Goal: Transaction & Acquisition: Purchase product/service

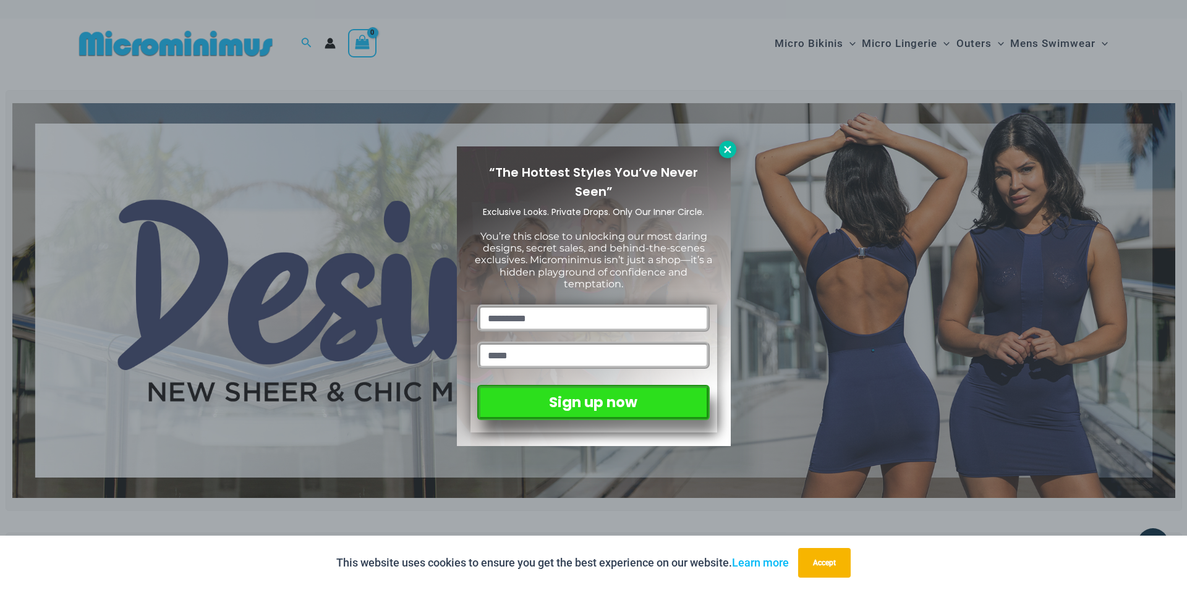
click at [729, 148] on icon at bounding box center [727, 149] width 7 height 7
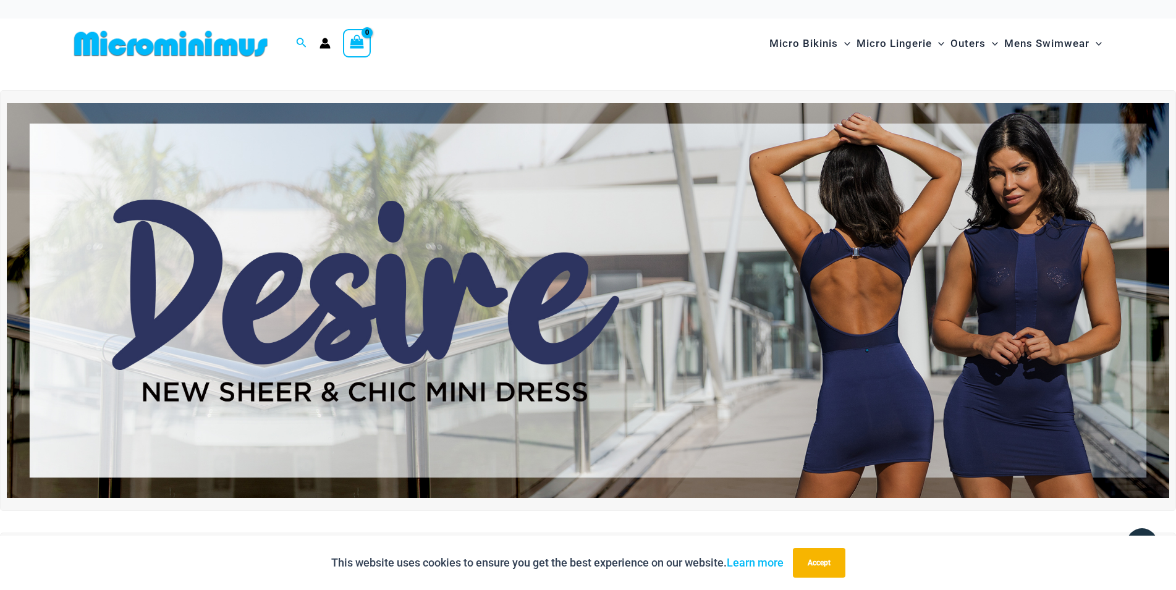
click at [632, 226] on img at bounding box center [588, 300] width 1163 height 395
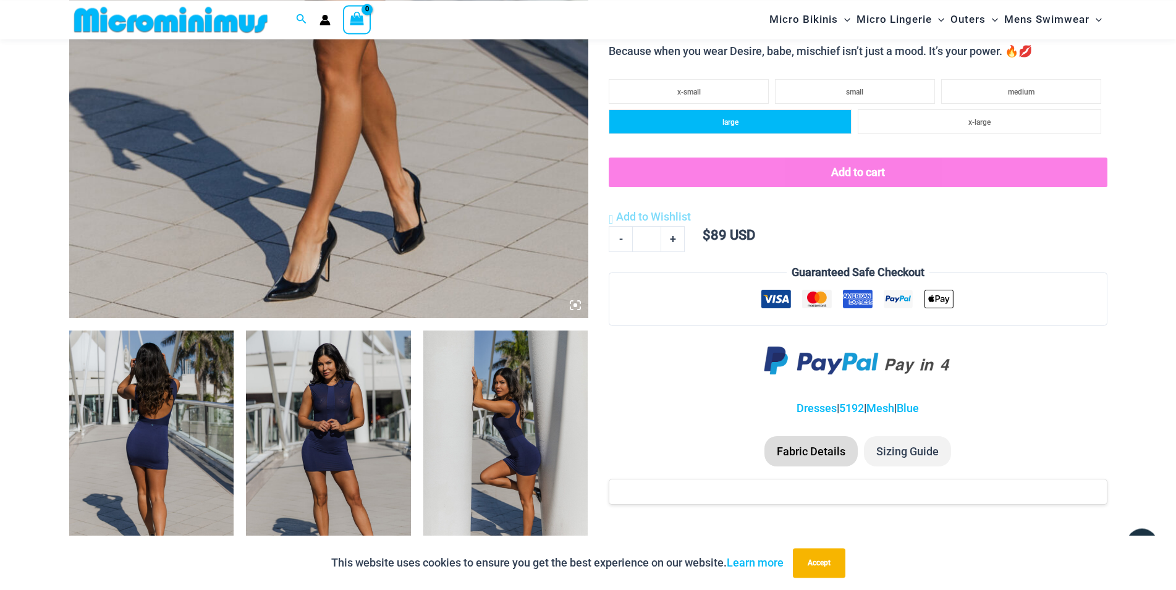
scroll to position [621, 0]
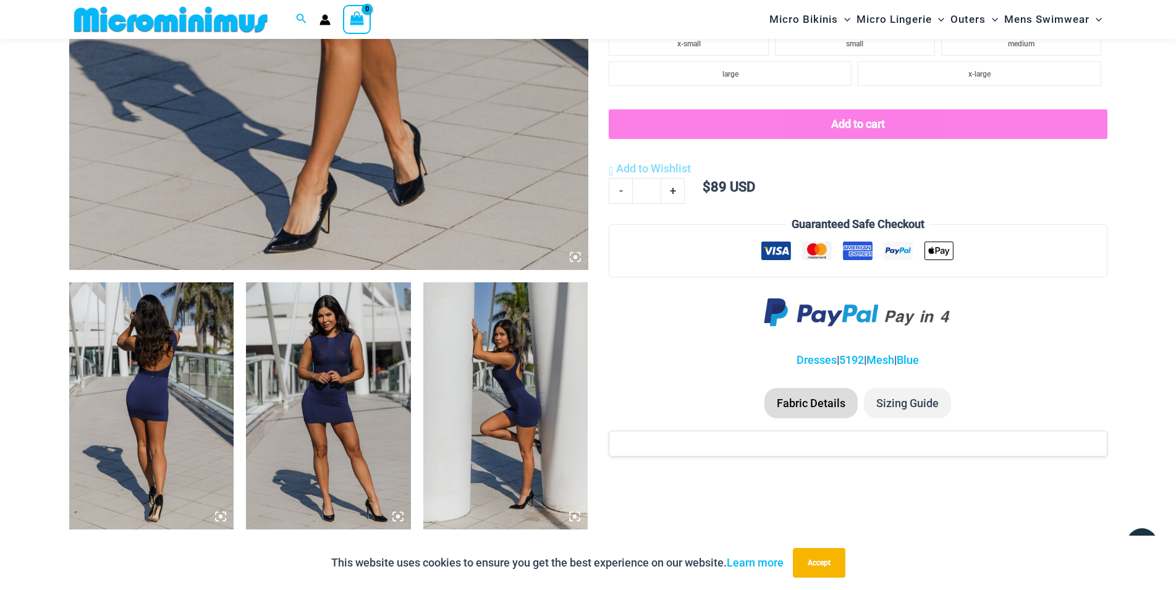
click at [183, 335] on img at bounding box center [151, 406] width 165 height 247
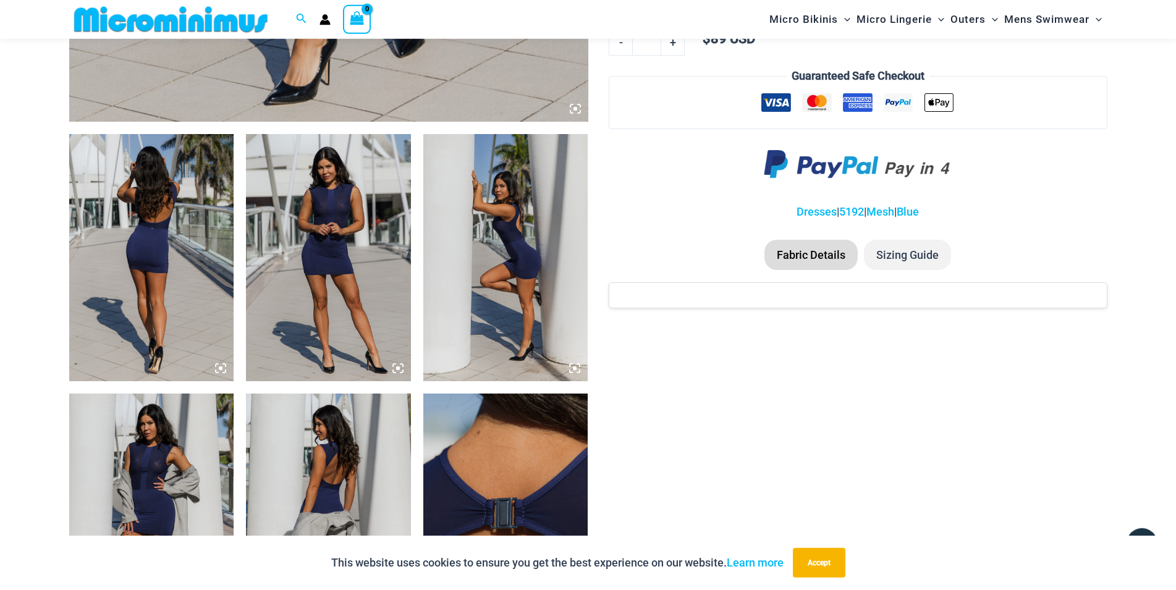
scroll to position [747, 0]
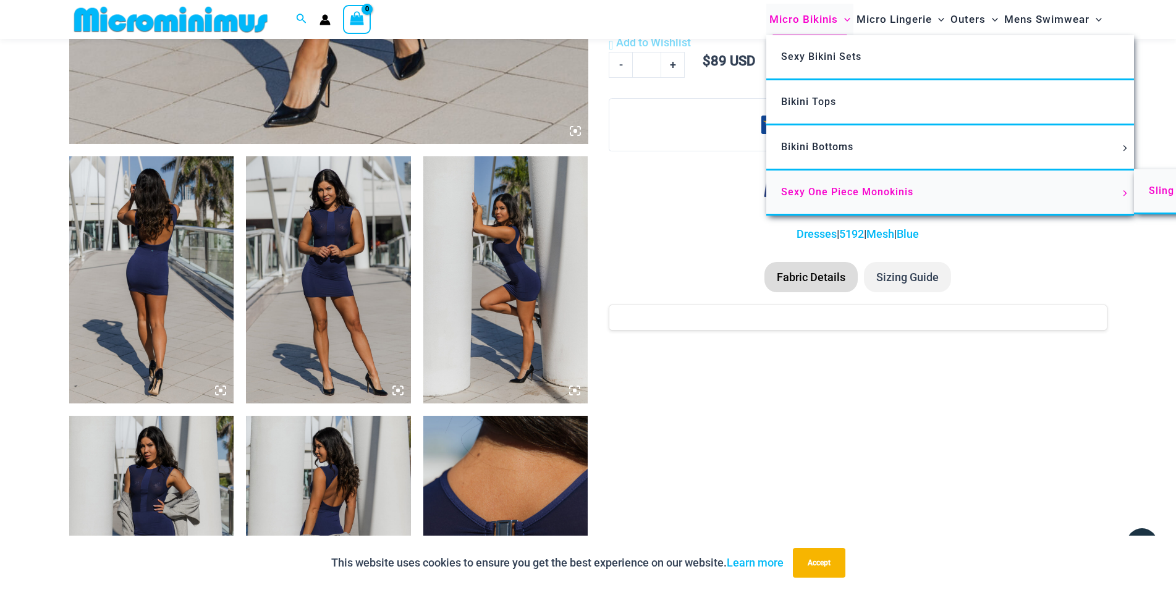
click at [1163, 192] on span "Sling Bikinis" at bounding box center [1180, 191] width 62 height 12
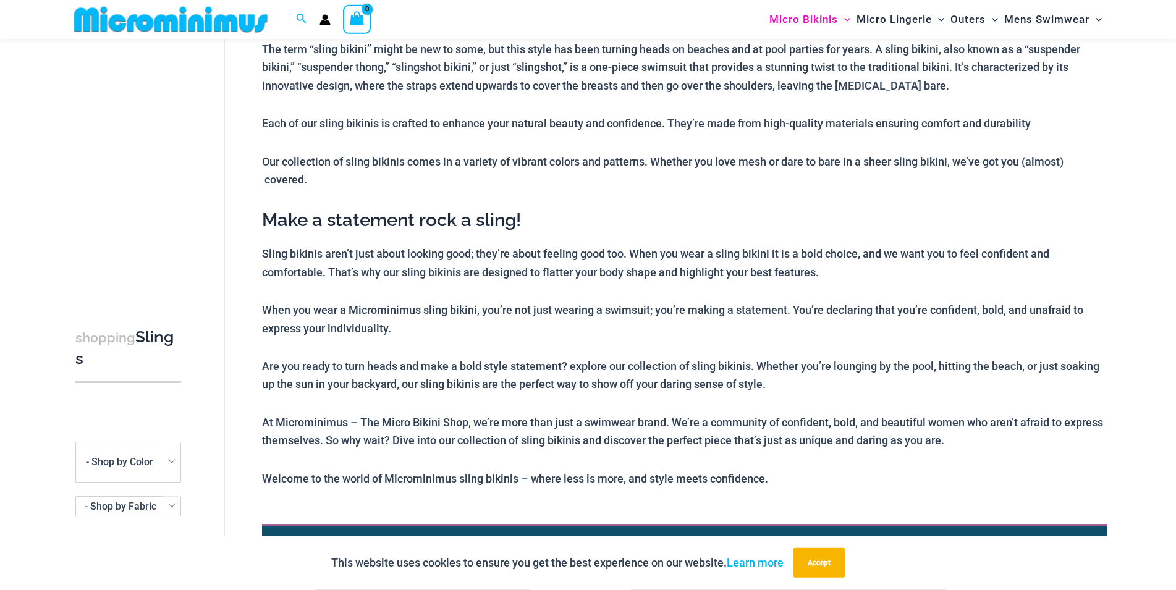
scroll to position [180, 0]
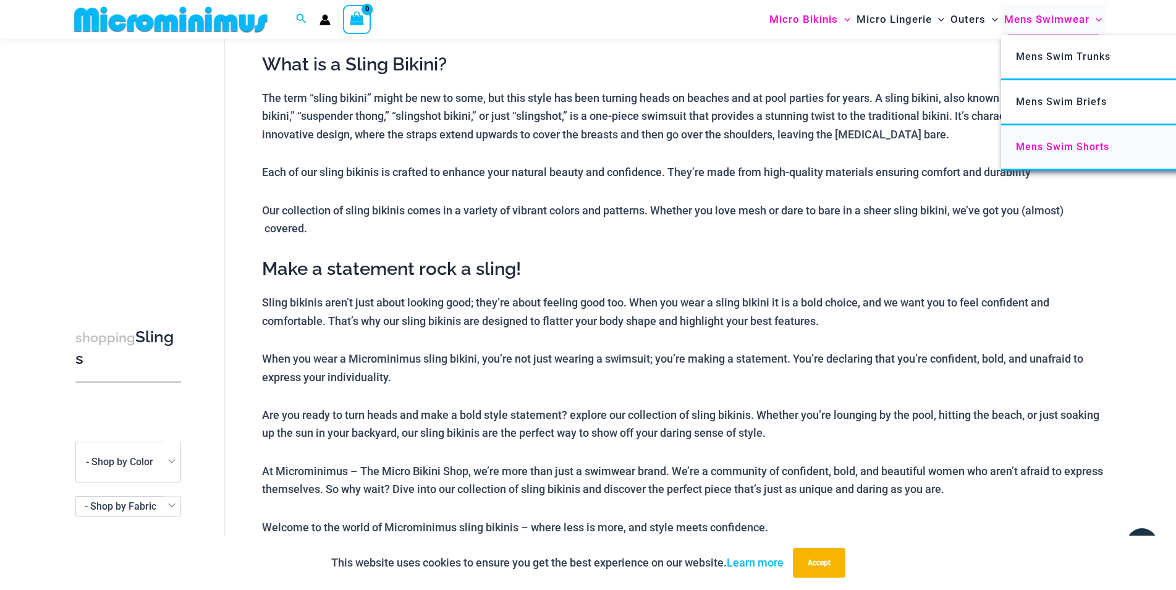
click at [1065, 149] on span "Mens Swim Shorts" at bounding box center [1062, 147] width 93 height 12
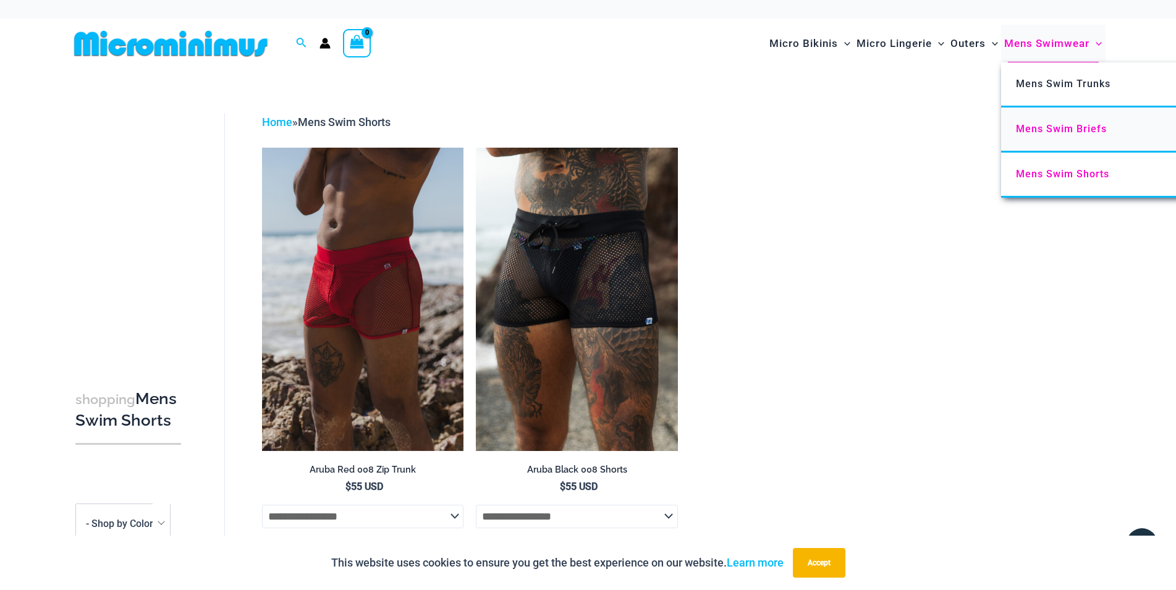
click at [1059, 124] on span "Mens Swim Briefs" at bounding box center [1061, 129] width 91 height 12
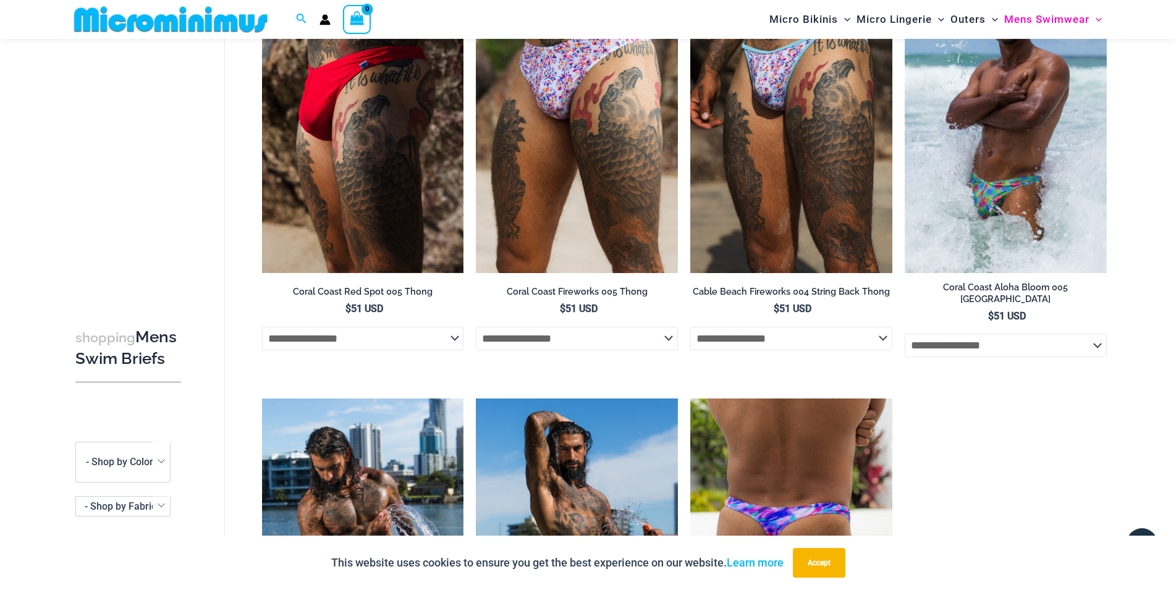
scroll to position [116, 0]
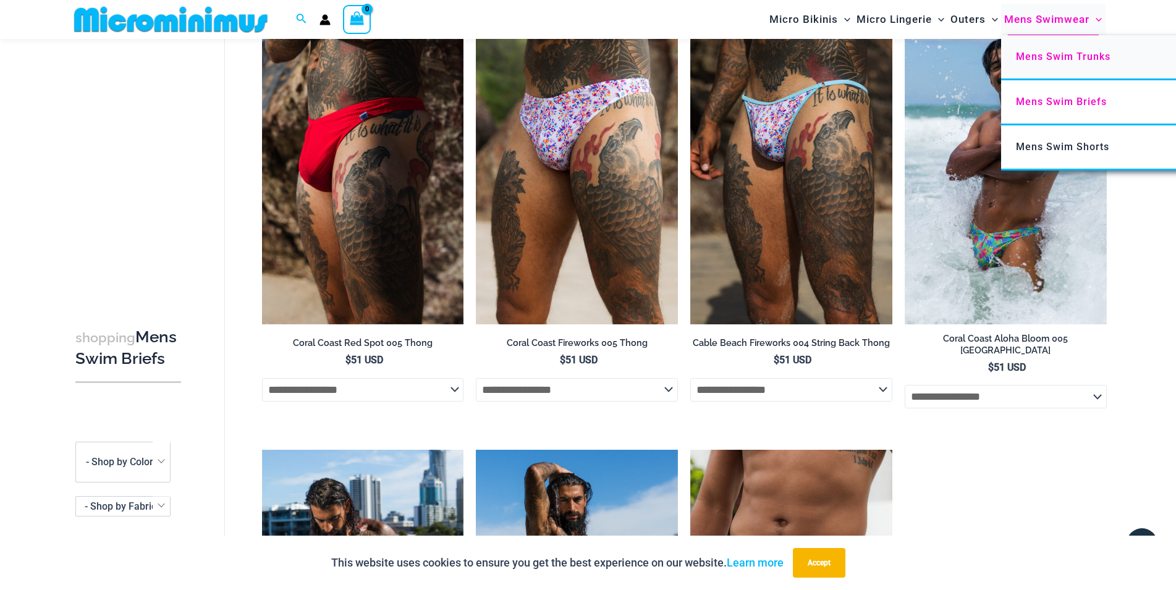
click at [1082, 61] on span "Mens Swim Trunks" at bounding box center [1063, 57] width 95 height 12
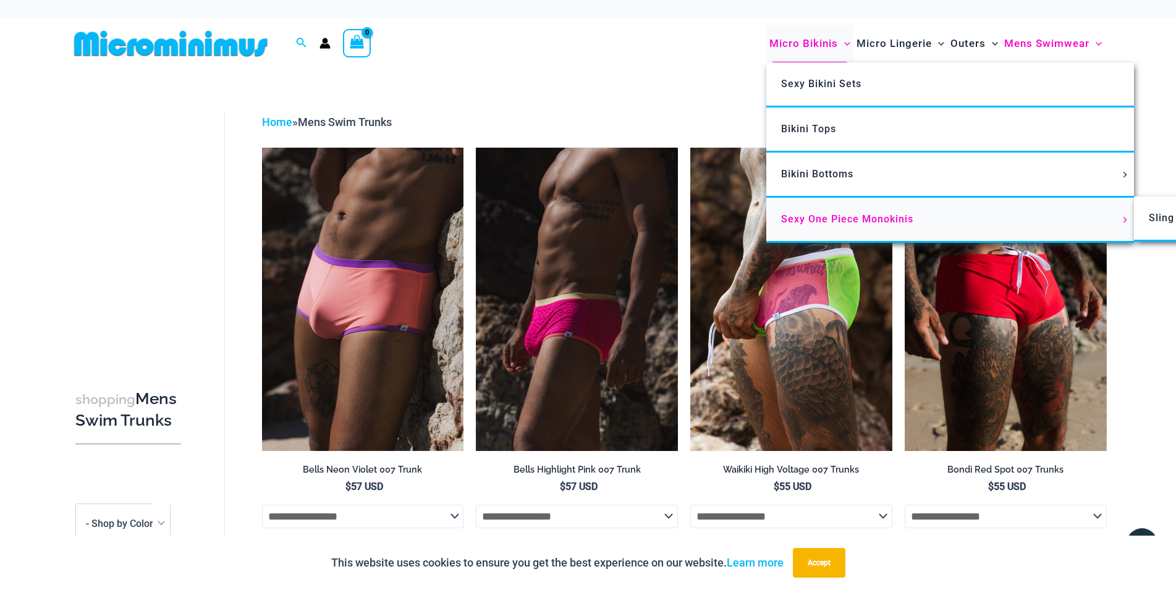
click at [826, 218] on span "Sexy One Piece Monokinis" at bounding box center [847, 219] width 132 height 12
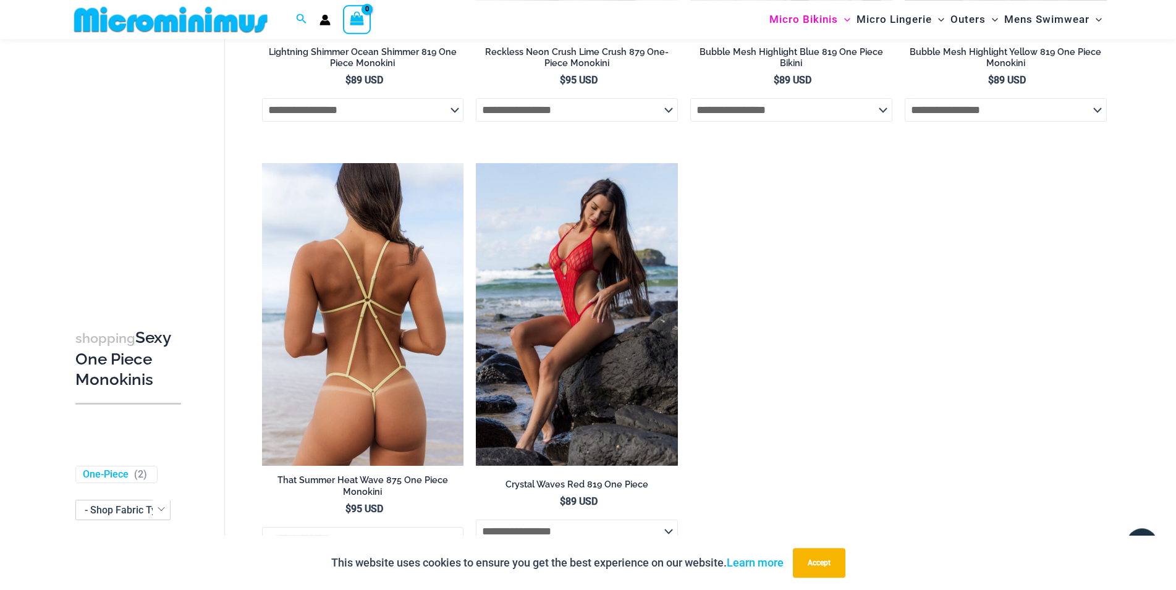
scroll to position [2135, 0]
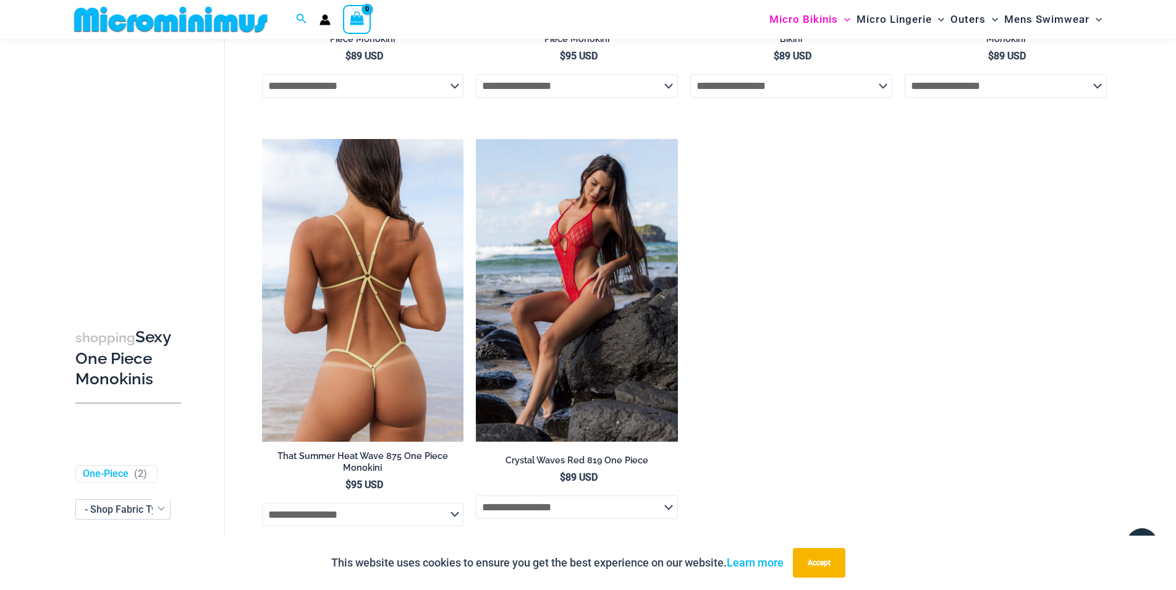
click at [402, 242] on img at bounding box center [363, 290] width 202 height 303
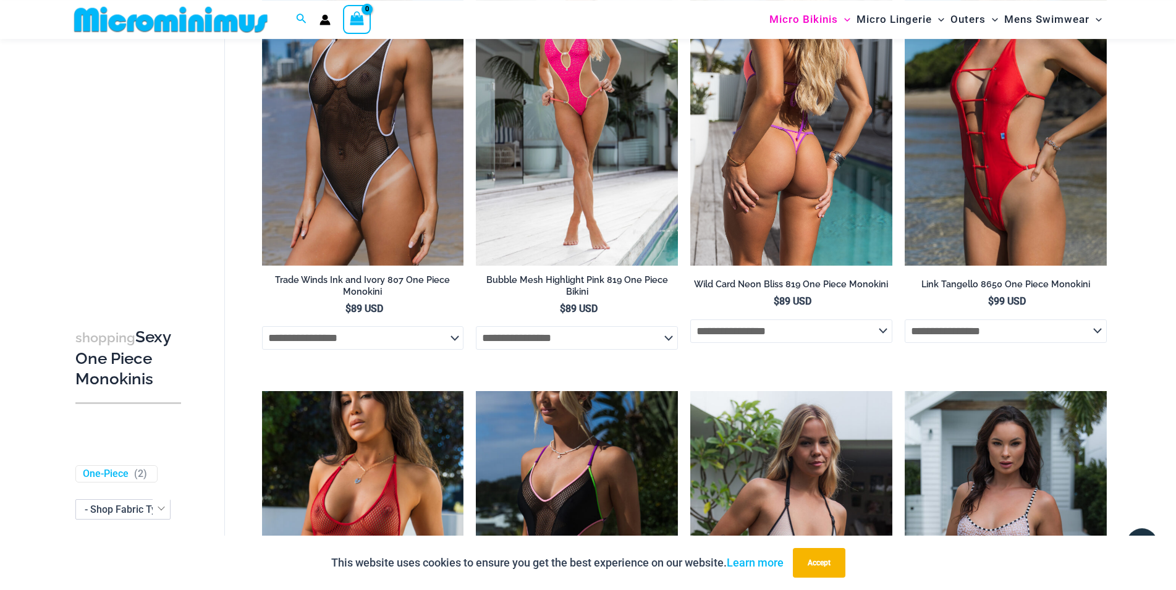
scroll to position [0, 0]
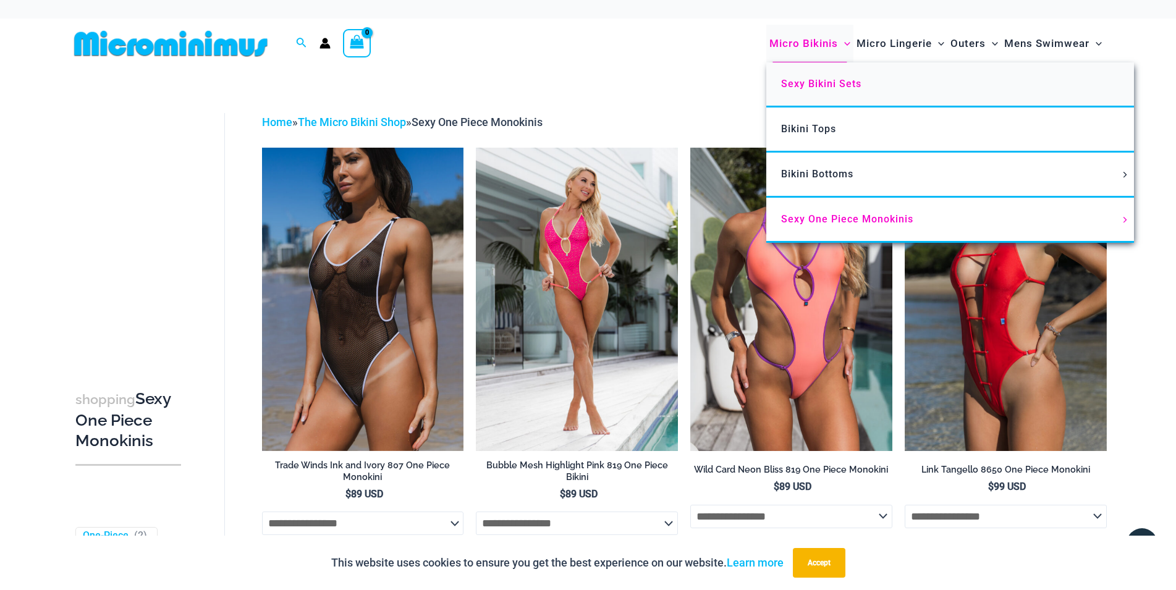
click at [831, 85] on span "Sexy Bikini Sets" at bounding box center [821, 84] width 80 height 12
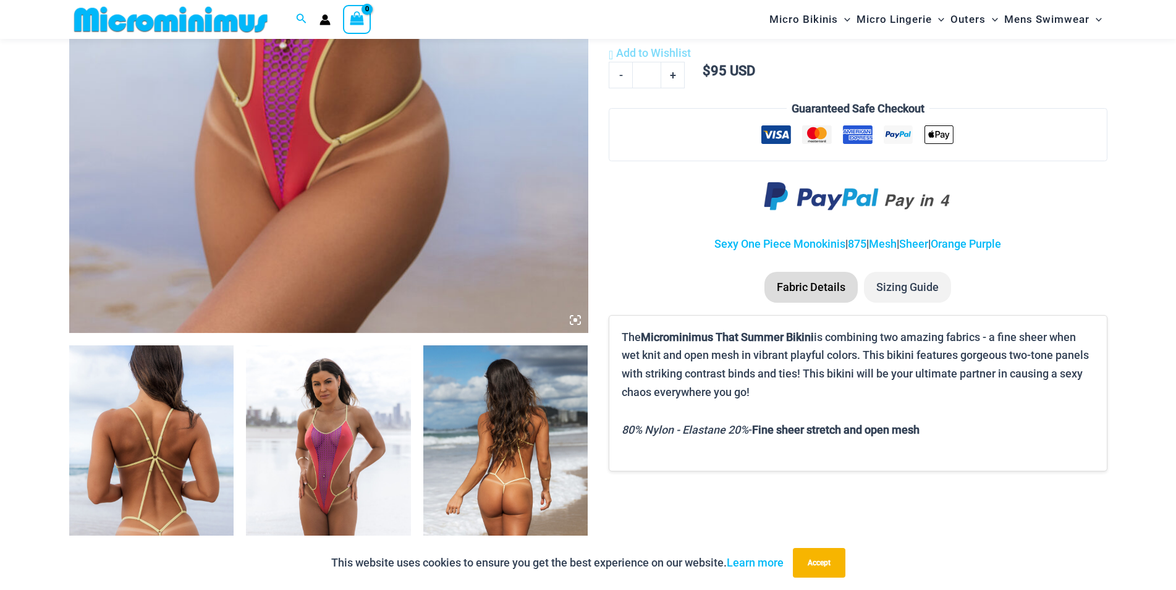
scroll to position [684, 0]
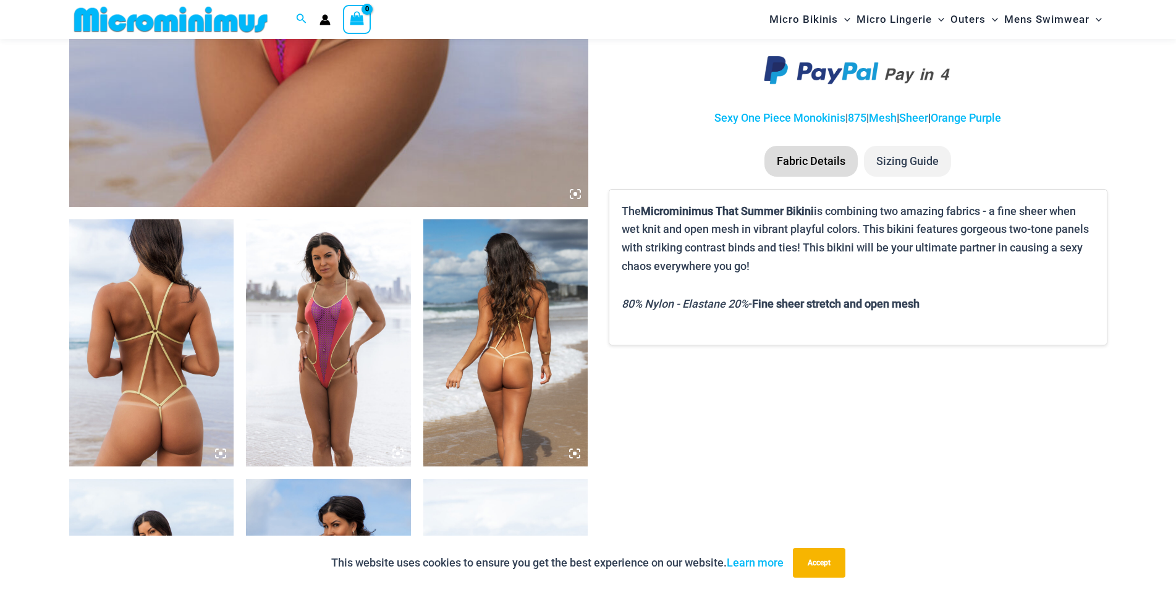
click at [204, 275] on img at bounding box center [151, 342] width 165 height 247
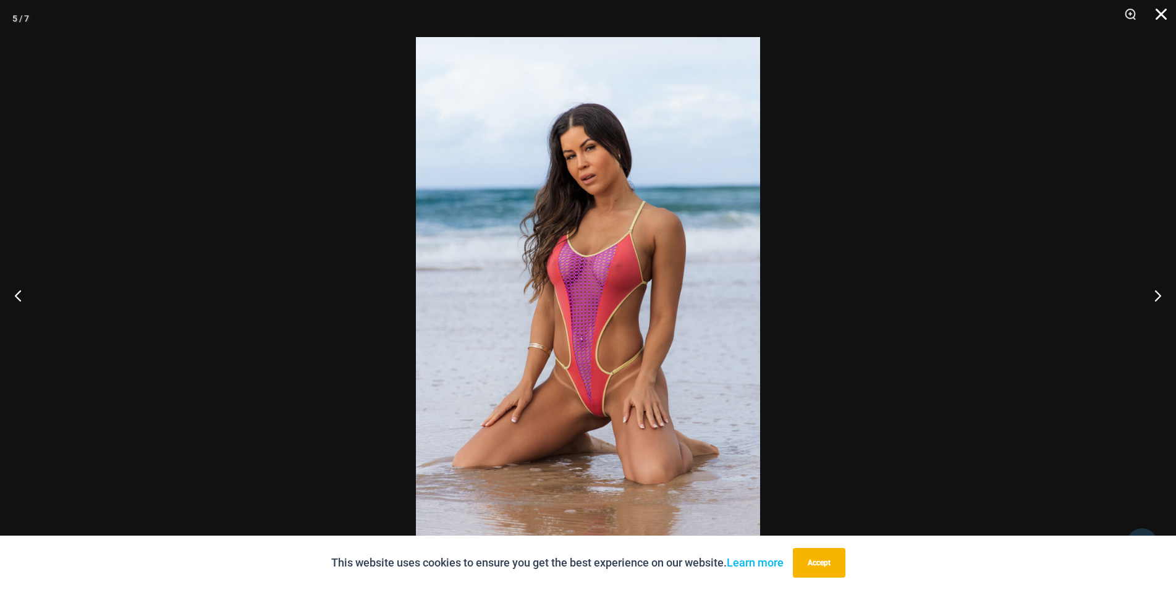
click at [1156, 11] on button "Close" at bounding box center [1157, 18] width 31 height 37
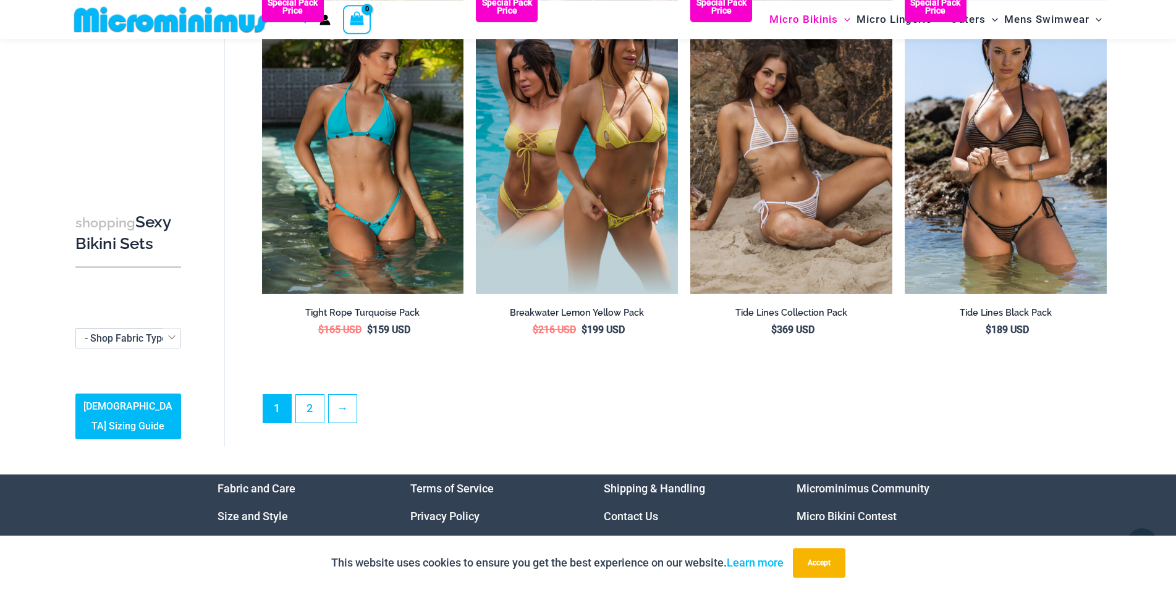
scroll to position [2891, 0]
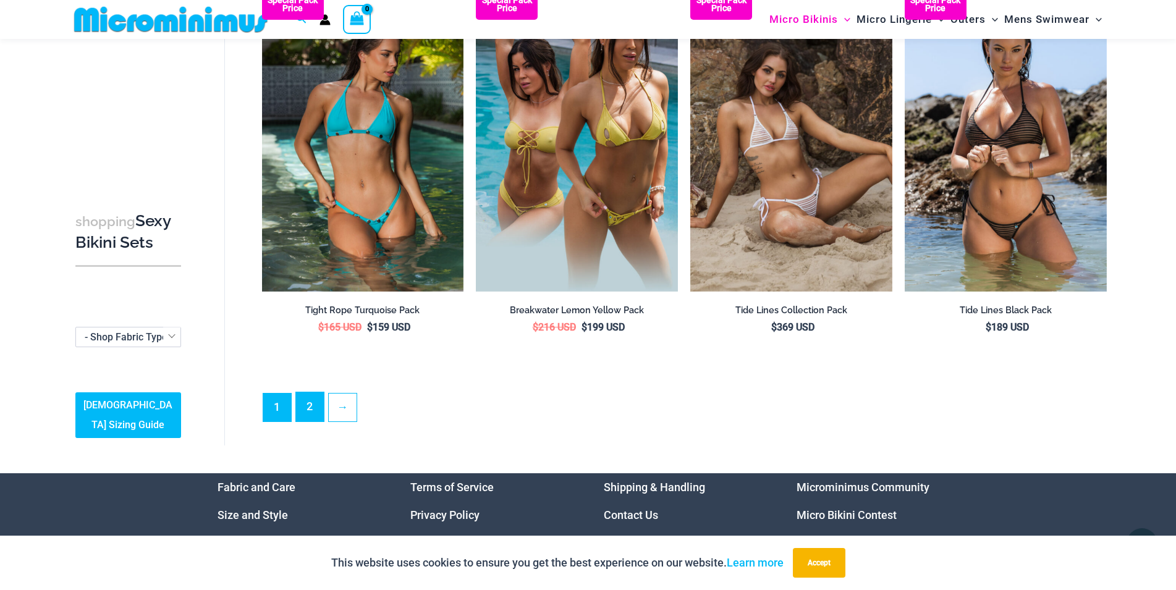
click at [319, 403] on link "2" at bounding box center [310, 407] width 28 height 29
